Goal: Transaction & Acquisition: Subscribe to service/newsletter

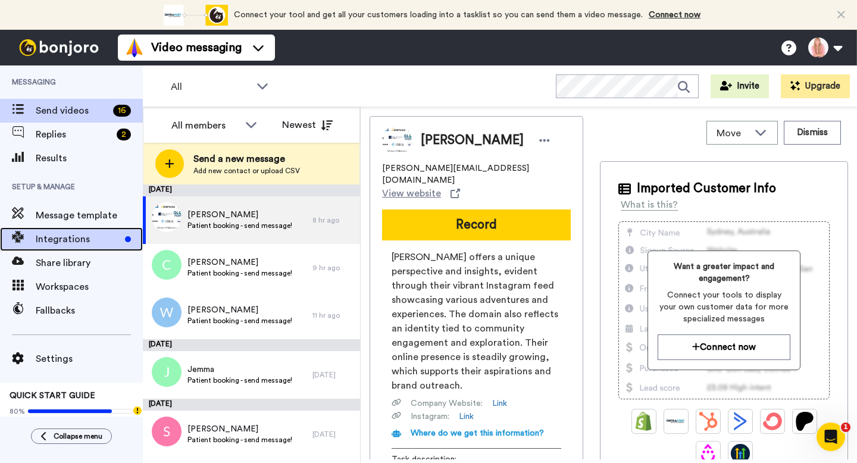
click at [95, 237] on span "Integrations" at bounding box center [78, 239] width 84 height 14
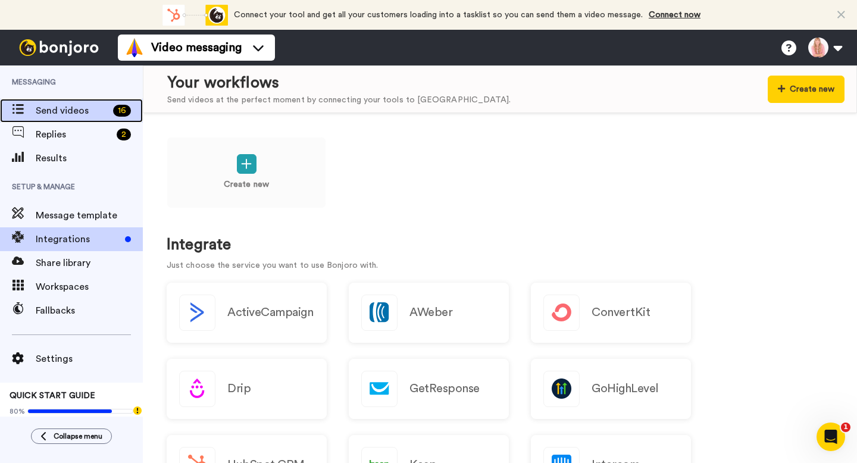
click at [93, 109] on span "Send videos" at bounding box center [72, 111] width 73 height 14
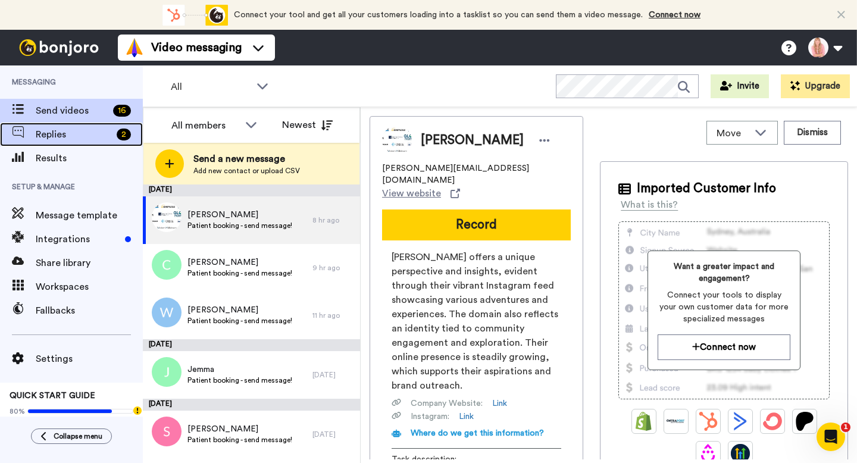
click at [92, 136] on span "Replies" at bounding box center [74, 134] width 76 height 14
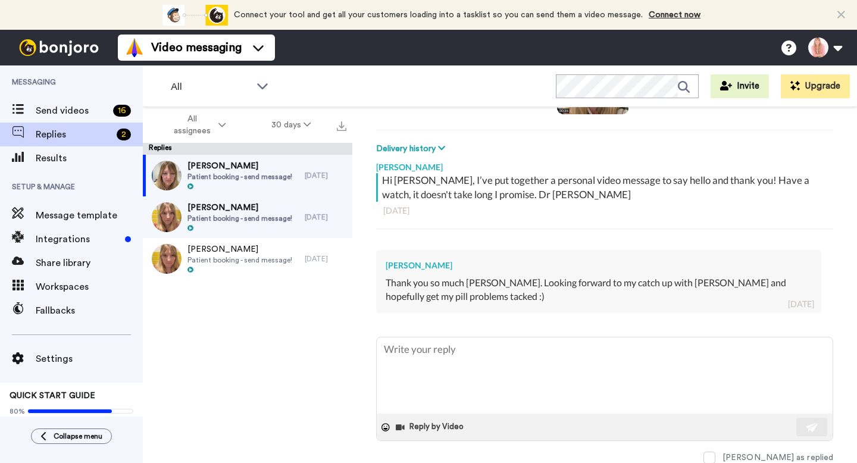
scroll to position [153, 0]
click at [274, 176] on span "Patient booking - send message!" at bounding box center [239, 177] width 105 height 10
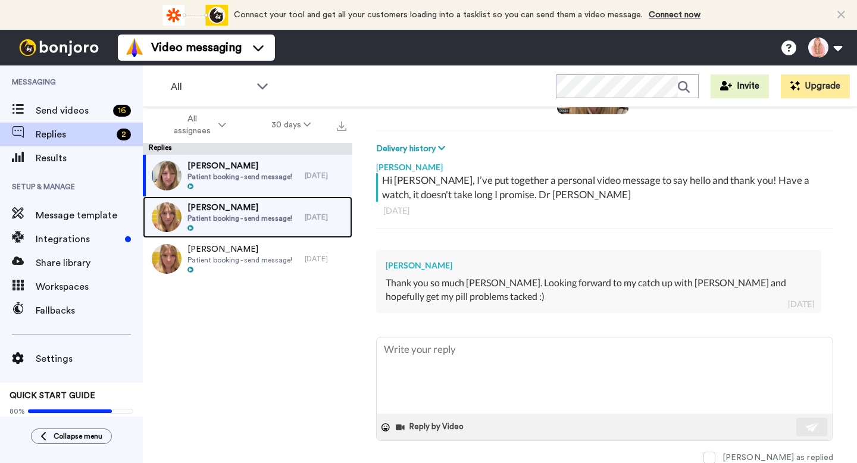
click at [253, 224] on div at bounding box center [239, 228] width 105 height 8
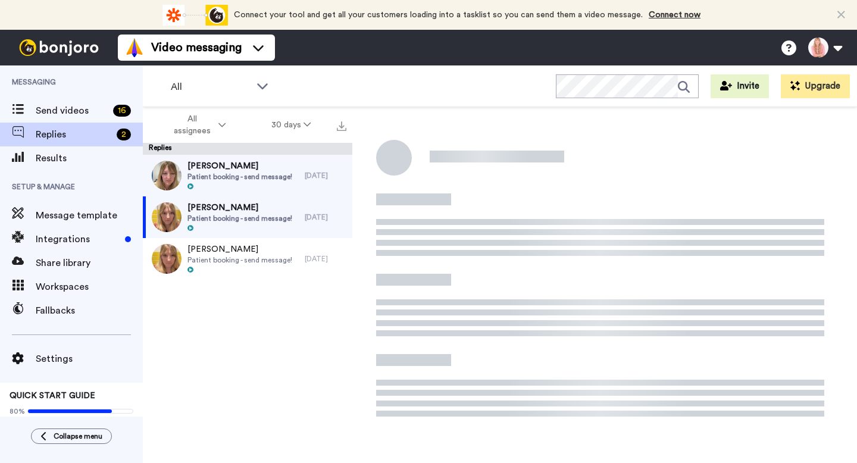
type textarea "x"
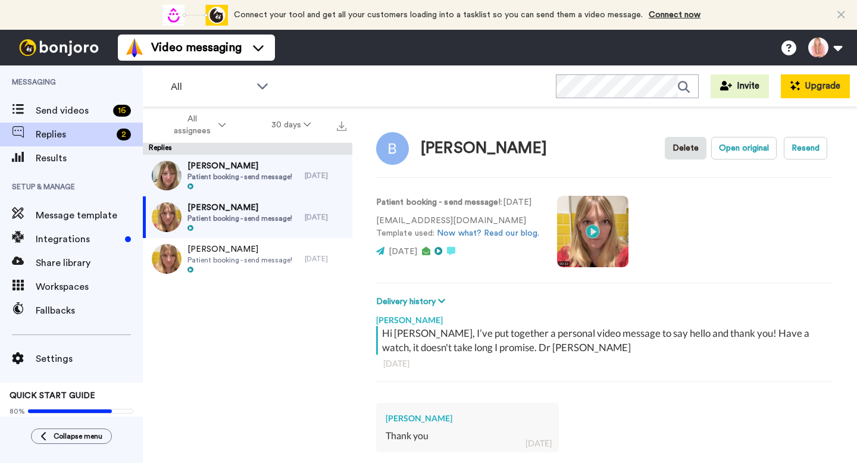
click at [834, 82] on button "Upgrade" at bounding box center [815, 86] width 69 height 24
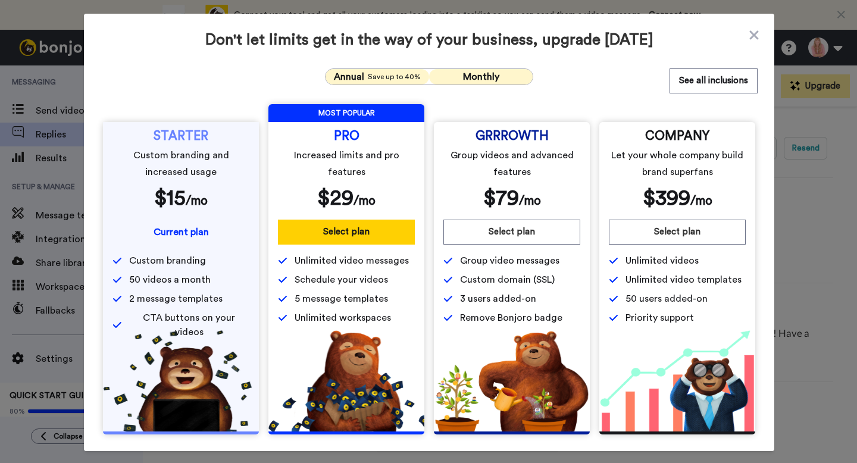
click at [505, 77] on button "Monthly" at bounding box center [481, 76] width 104 height 15
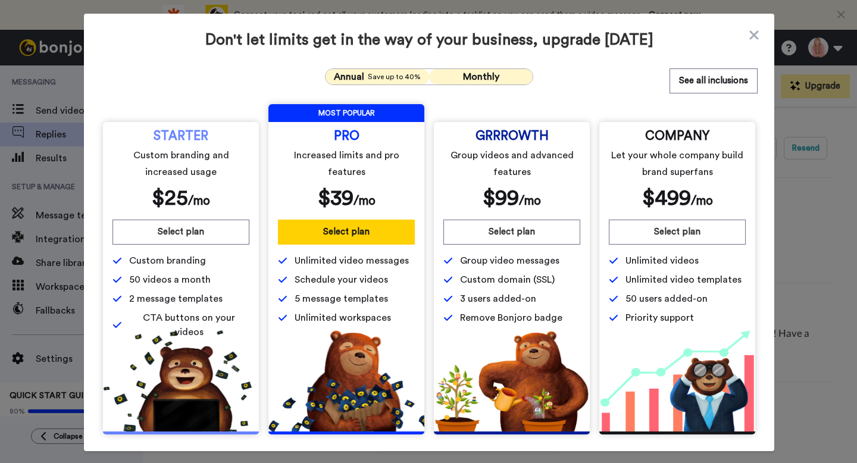
click at [381, 71] on div "Annual Save up to 40%" at bounding box center [377, 77] width 90 height 14
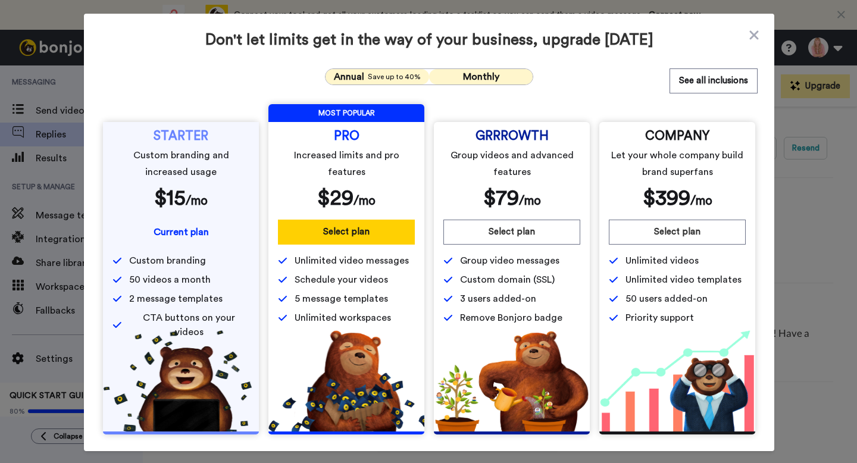
click at [484, 73] on span "Monthly" at bounding box center [481, 77] width 36 height 10
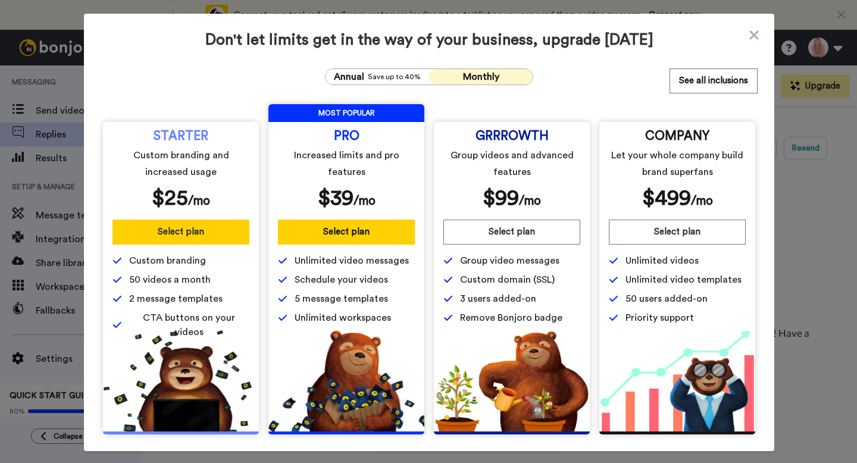
click at [171, 233] on button "Select plan" at bounding box center [180, 232] width 137 height 25
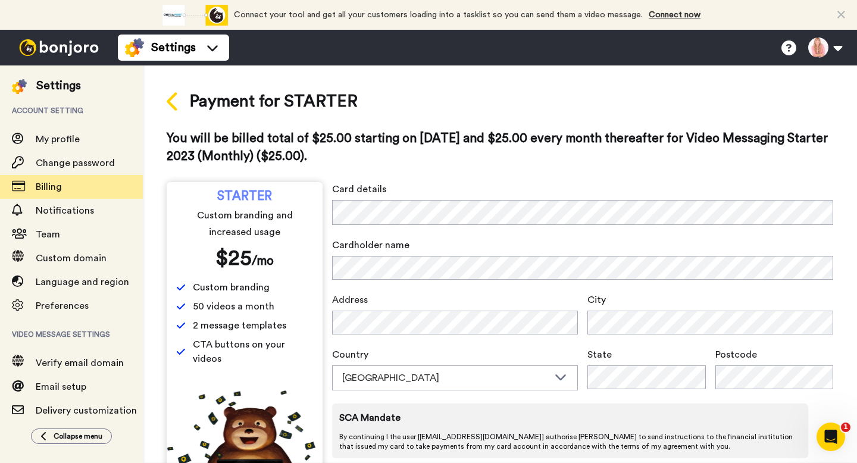
click at [167, 101] on icon at bounding box center [172, 101] width 11 height 18
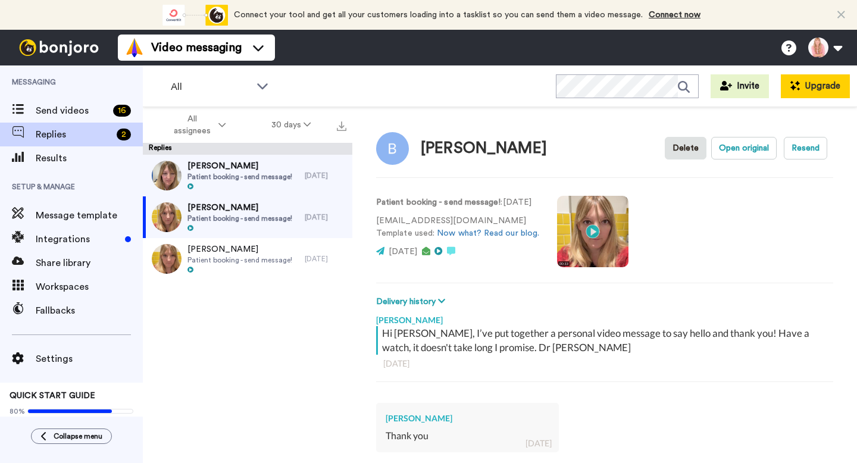
click at [816, 89] on button "Upgrade" at bounding box center [815, 86] width 69 height 24
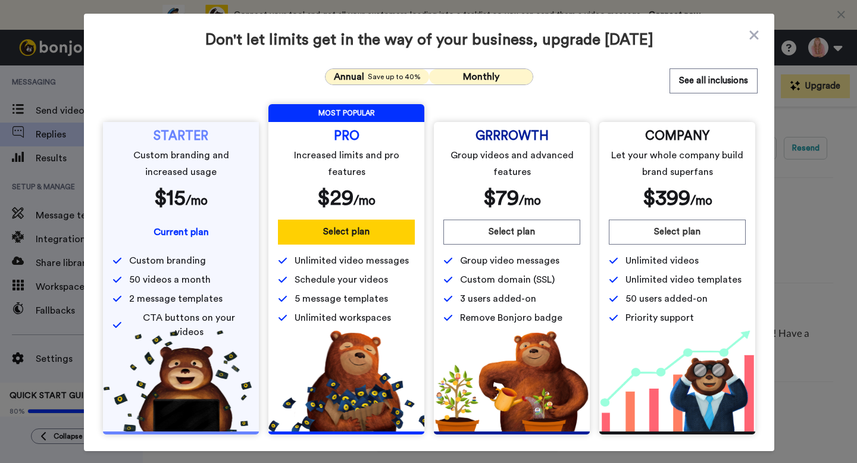
click at [493, 72] on span "Monthly" at bounding box center [481, 77] width 36 height 10
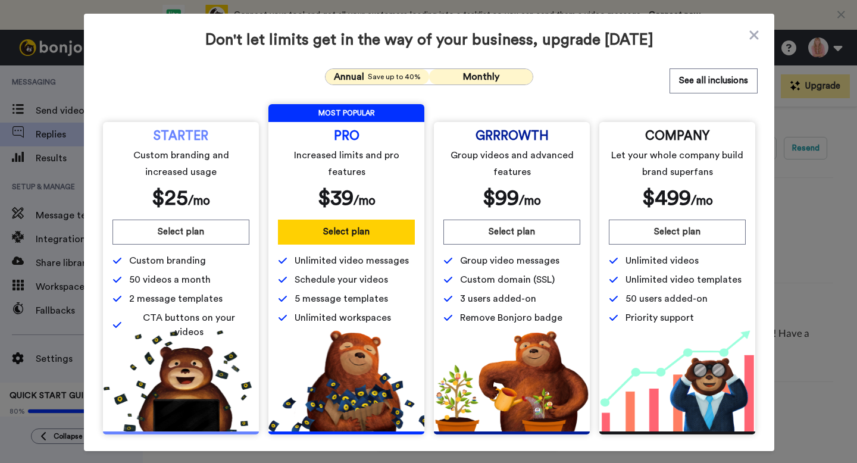
click at [381, 73] on span "Save up to 40%" at bounding box center [394, 77] width 53 height 10
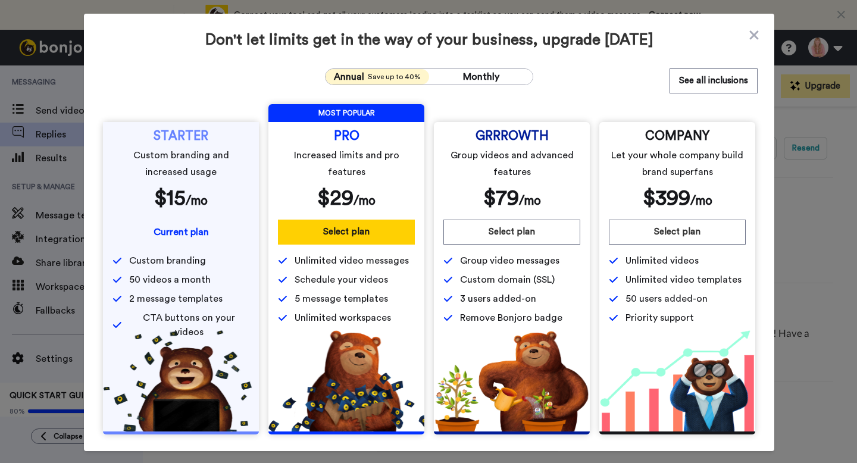
click at [194, 230] on span "Current plan" at bounding box center [181, 232] width 55 height 10
click at [713, 75] on button "See all inclusions" at bounding box center [713, 80] width 88 height 25
click at [756, 36] on icon at bounding box center [753, 34] width 9 height 9
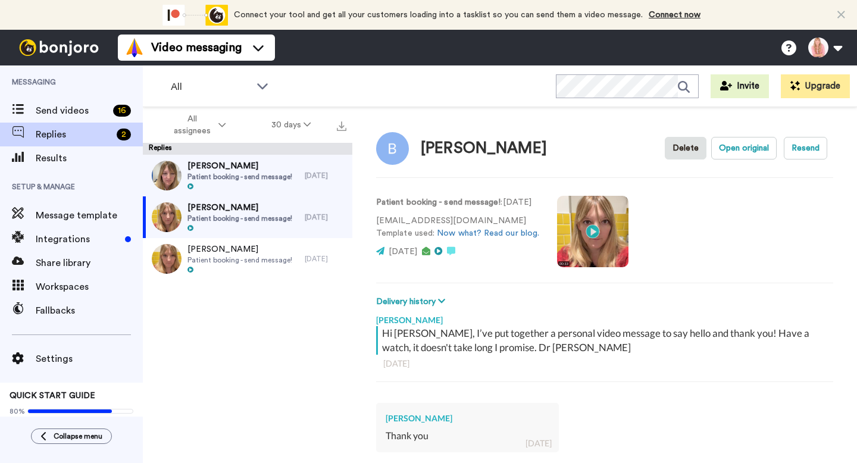
type textarea "x"
